Goal: Communication & Community: Answer question/provide support

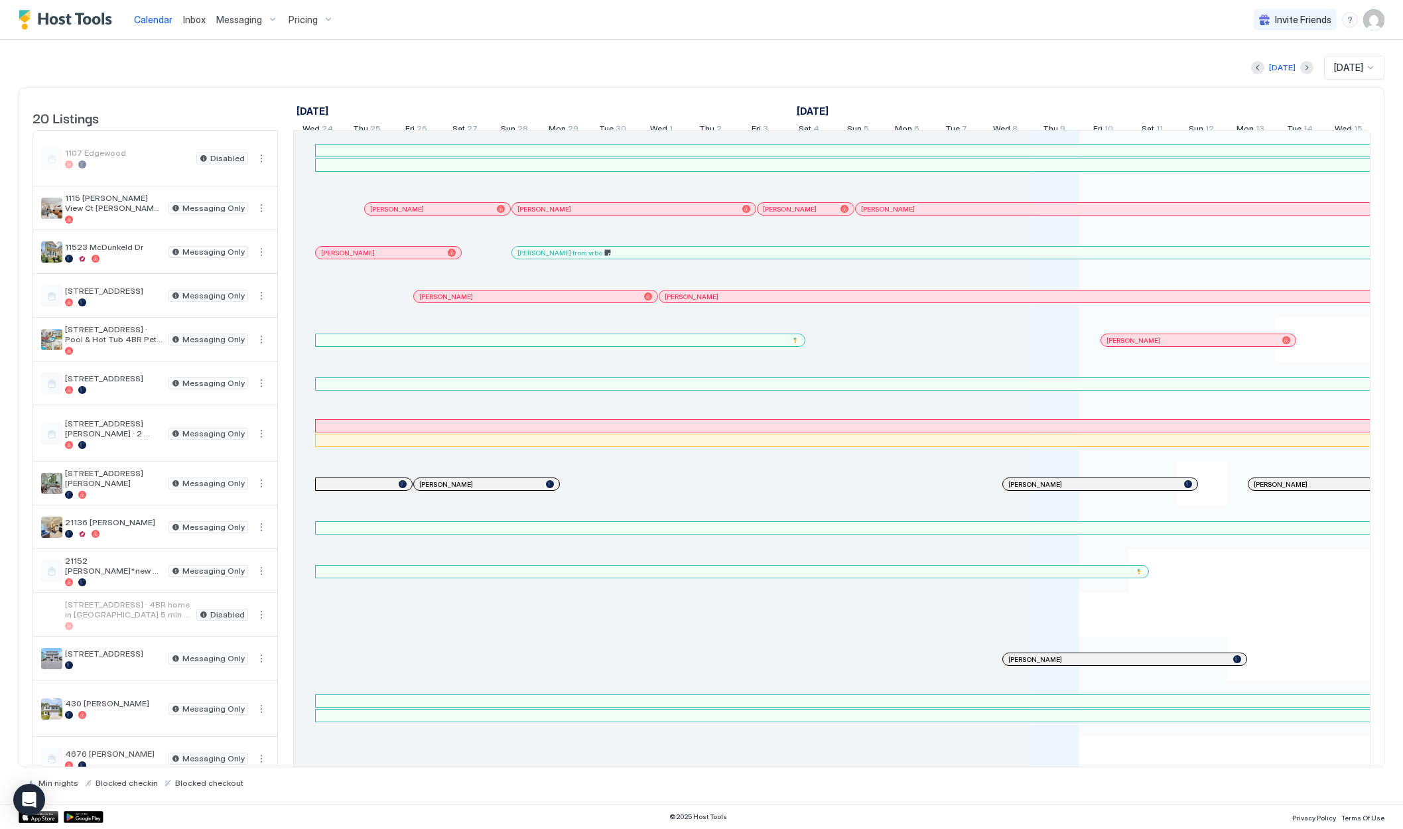
scroll to position [0, 627]
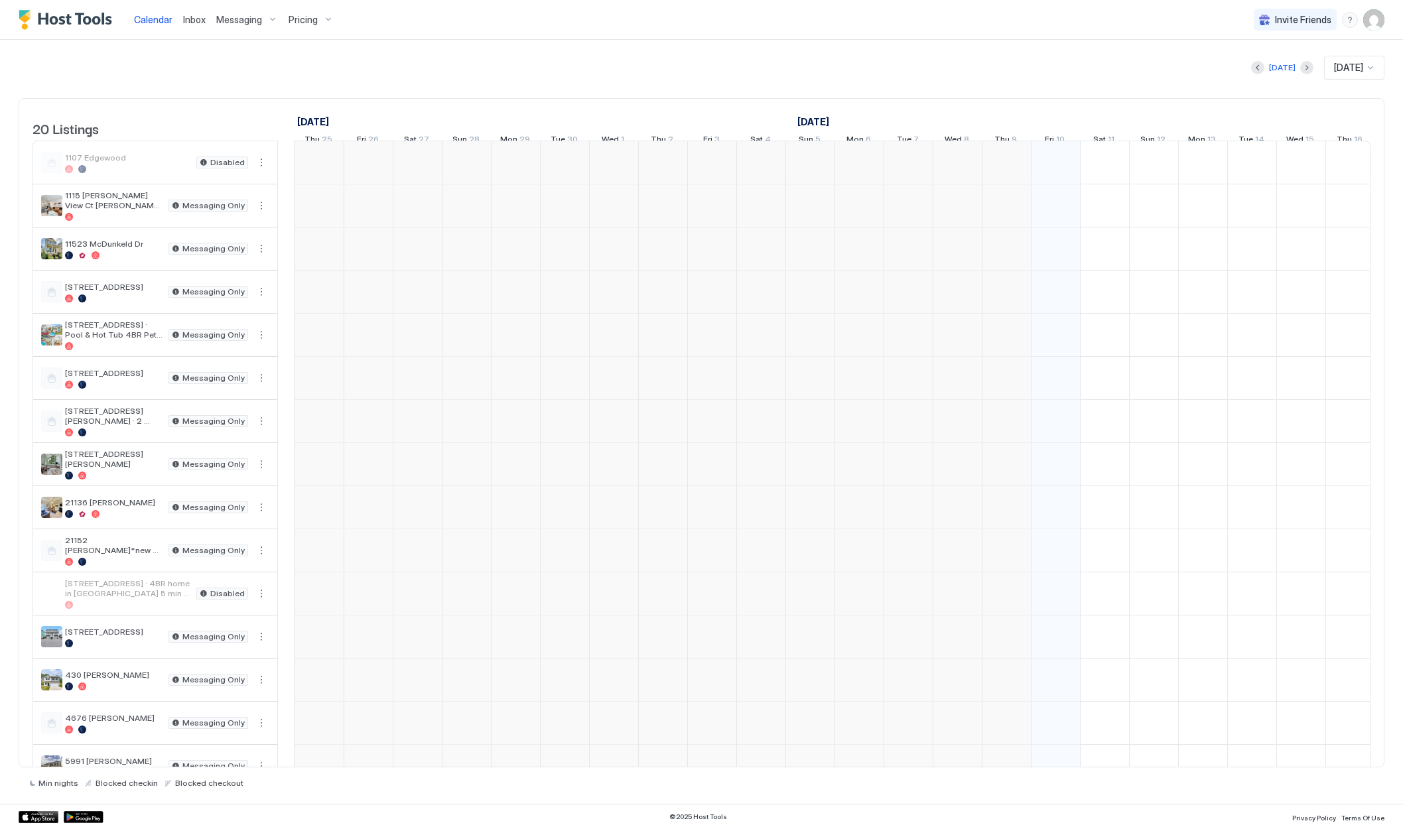
scroll to position [0, 737]
click at [190, 25] on link "Inbox" at bounding box center [194, 20] width 23 height 14
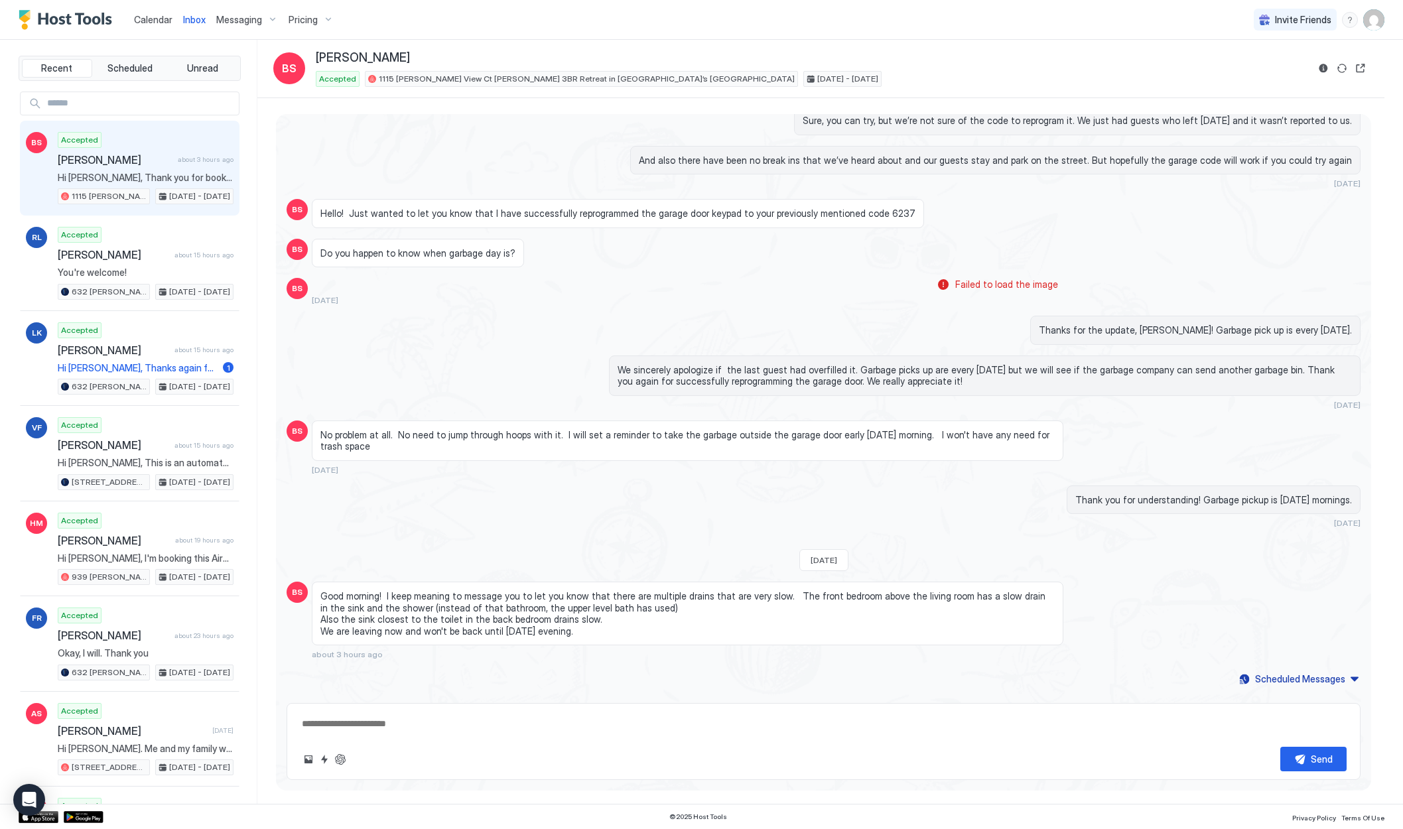
scroll to position [690, 0]
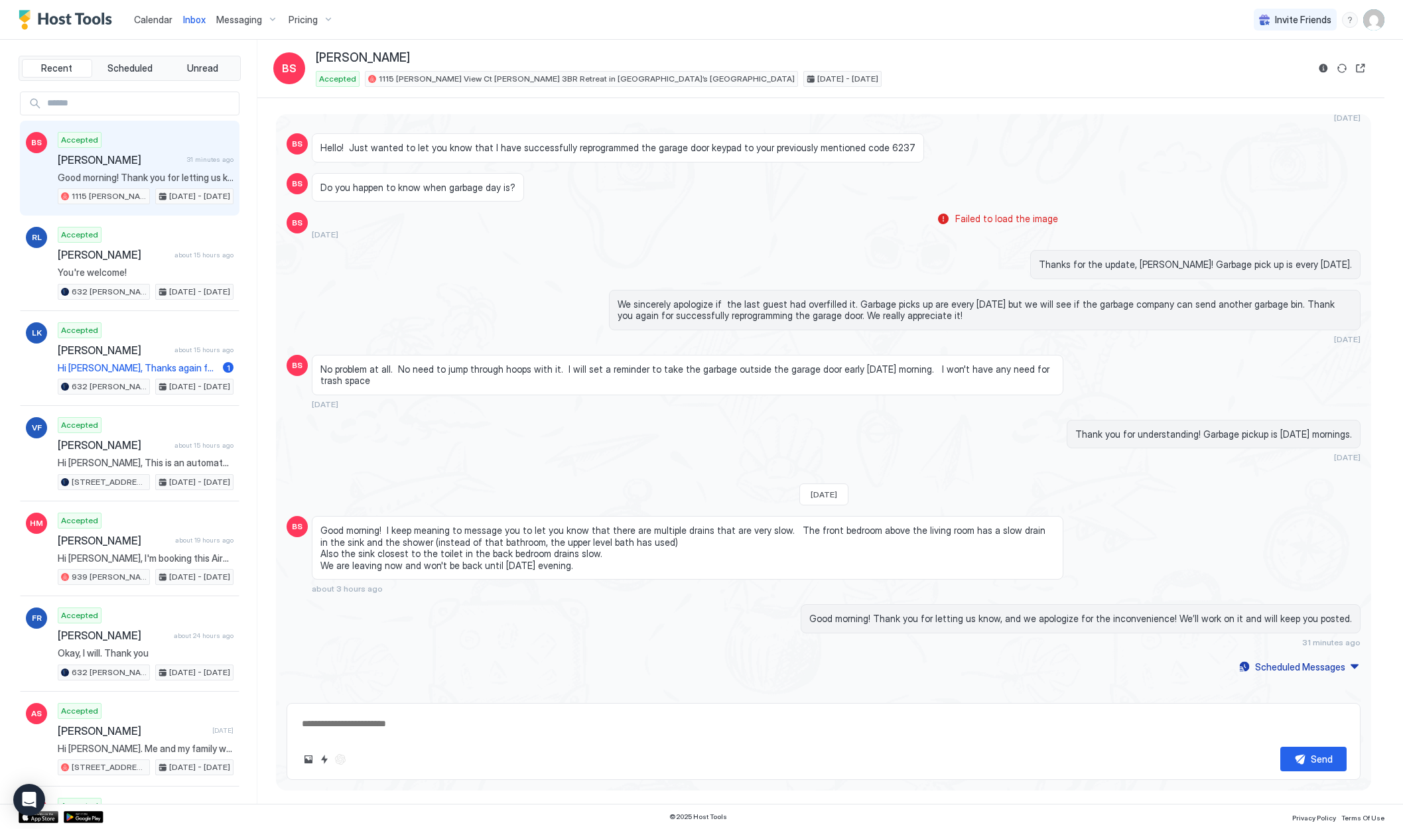
type textarea "*"
